Goal: Task Accomplishment & Management: Manage account settings

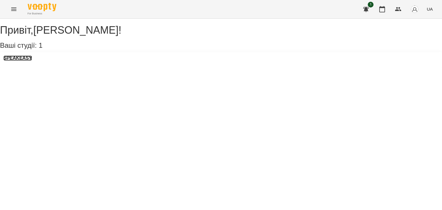
click at [17, 61] on h3 "SPEAKEASY" at bounding box center [17, 58] width 28 height 5
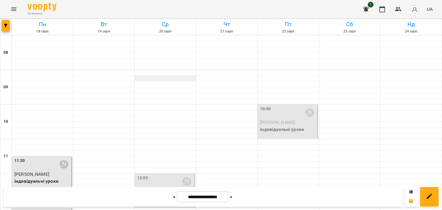
scroll to position [104, 0]
click at [137, 175] on div "12:00" at bounding box center [142, 181] width 11 height 13
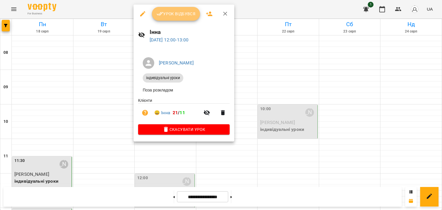
click at [169, 18] on button "Урок відбувся" at bounding box center [176, 14] width 48 height 14
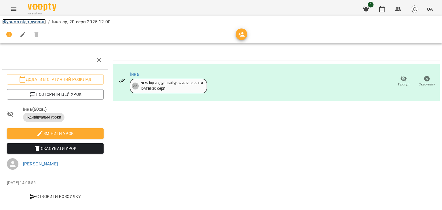
click at [34, 23] on link "Журнал відвідувань" at bounding box center [23, 21] width 43 height 5
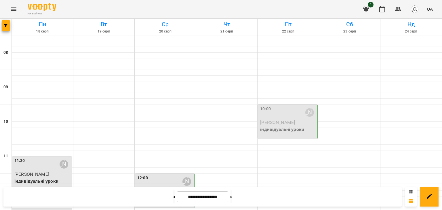
scroll to position [75, 0]
click at [164, 175] on div "12:00 [PERSON_NAME]" at bounding box center [165, 181] width 56 height 13
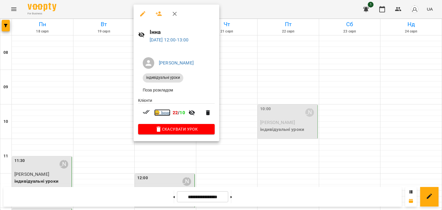
click at [167, 115] on link "😀 [PERSON_NAME]" at bounding box center [162, 112] width 16 height 7
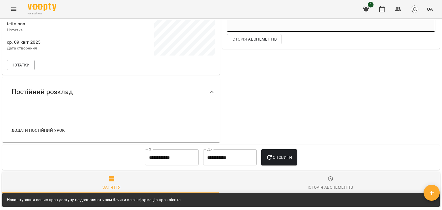
scroll to position [177, 0]
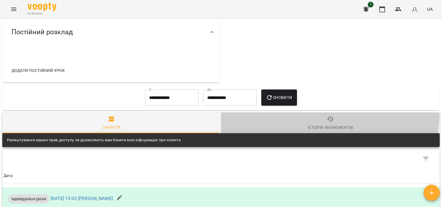
click at [318, 114] on button "Історія абонементів" at bounding box center [330, 123] width 219 height 21
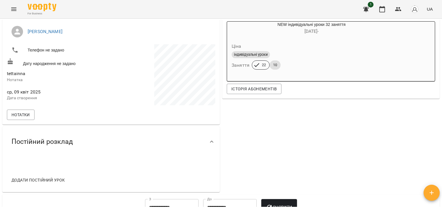
scroll to position [0, 0]
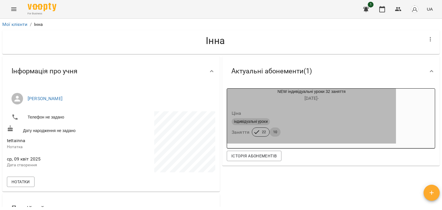
click at [270, 123] on div "індивідуальні уроки" at bounding box center [312, 121] width 160 height 7
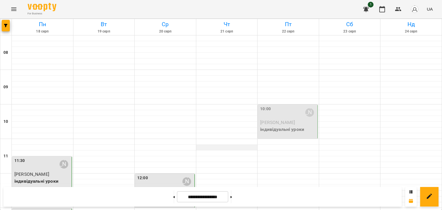
scroll to position [220, 0]
